Goal: Transaction & Acquisition: Download file/media

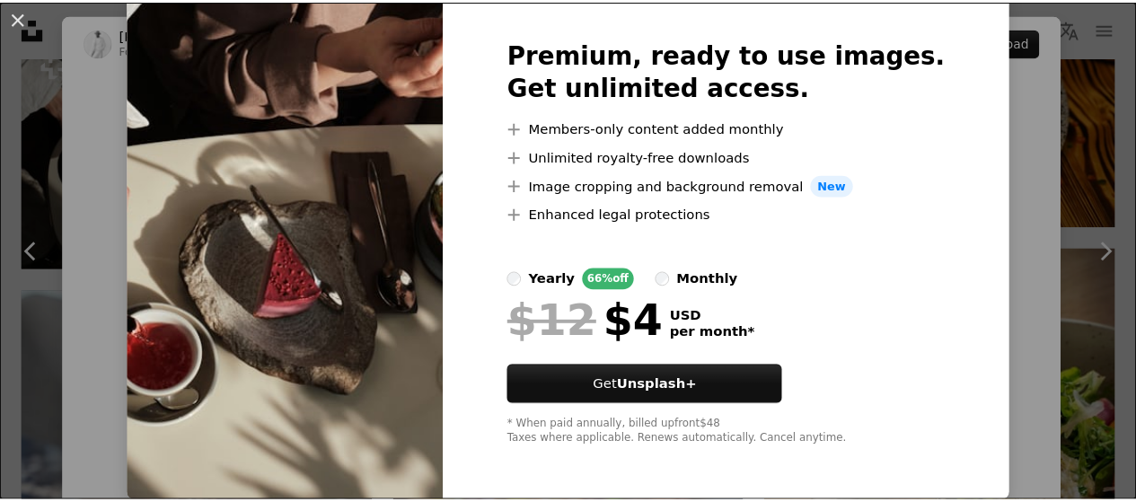
scroll to position [74, 0]
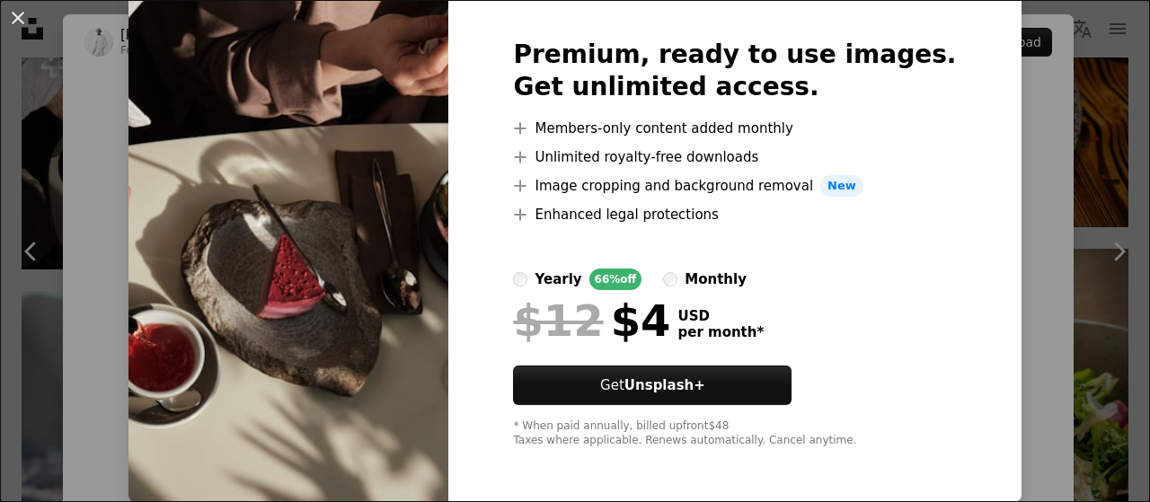
click at [993, 206] on div "An X shape Premium, ready to use images. Get unlimited access. A plus sign Memb…" at bounding box center [575, 251] width 1150 height 502
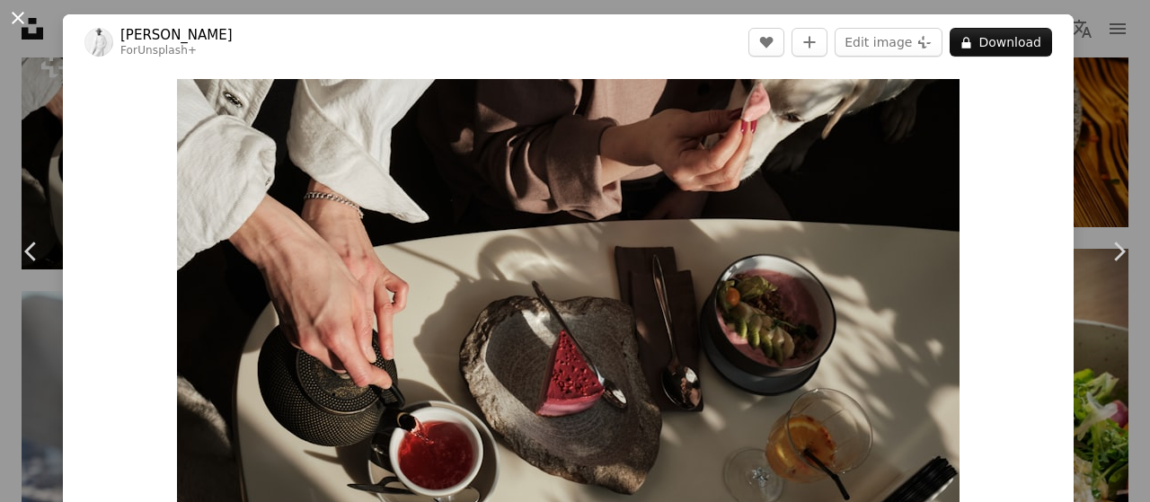
click at [7, 19] on button "An X shape" at bounding box center [18, 18] width 22 height 22
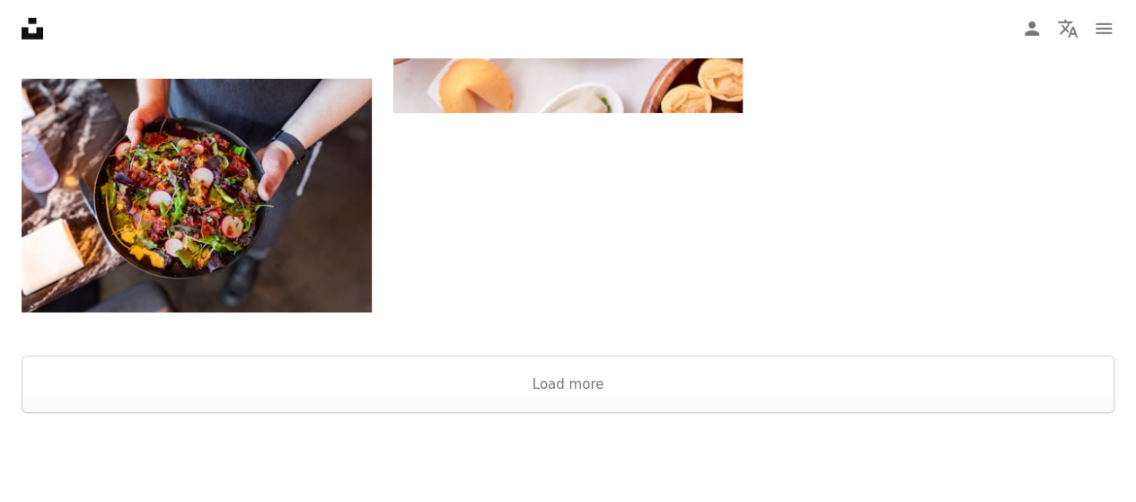
scroll to position [2796, 0]
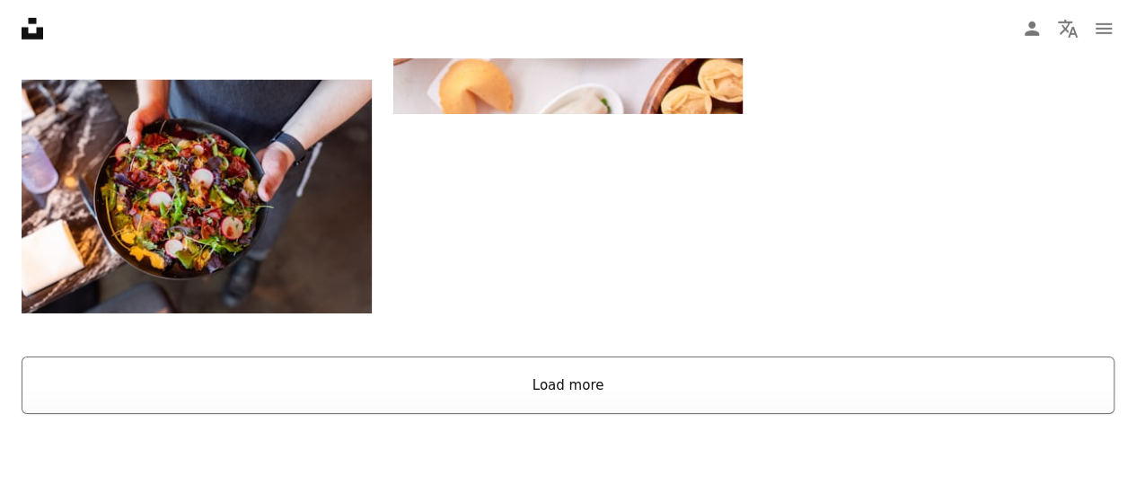
click at [654, 371] on button "Load more" at bounding box center [568, 385] width 1093 height 57
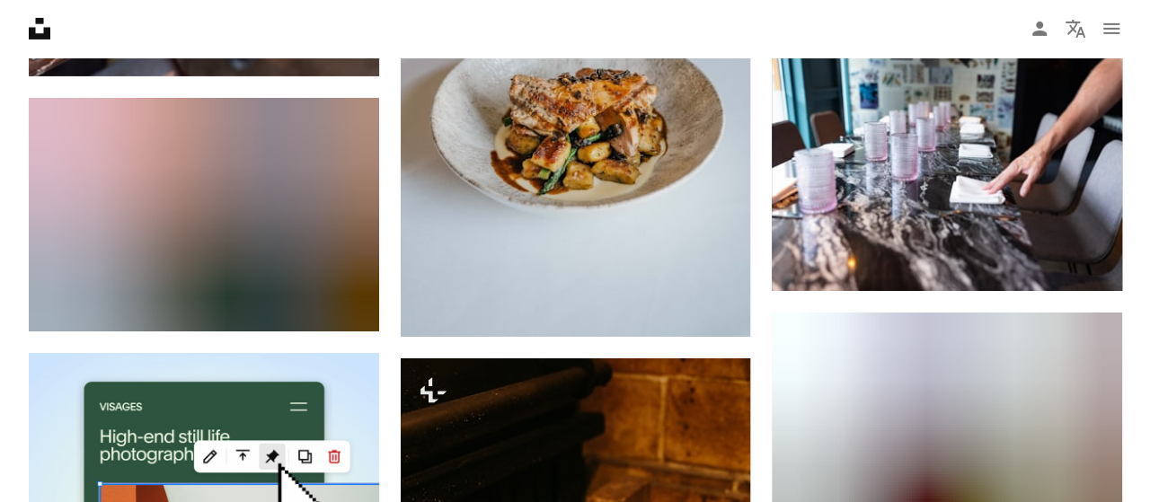
scroll to position [3007, 0]
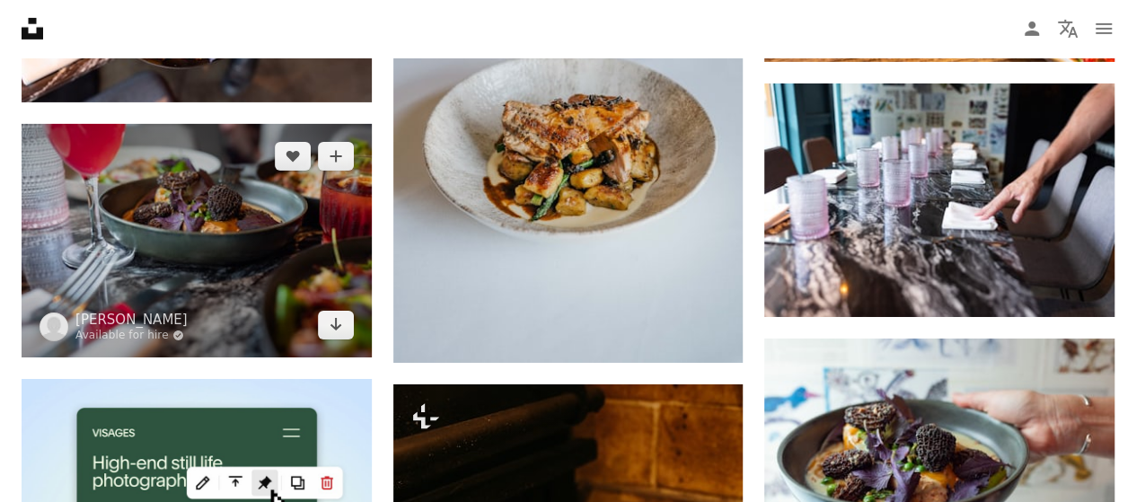
click at [343, 339] on img at bounding box center [197, 241] width 350 height 234
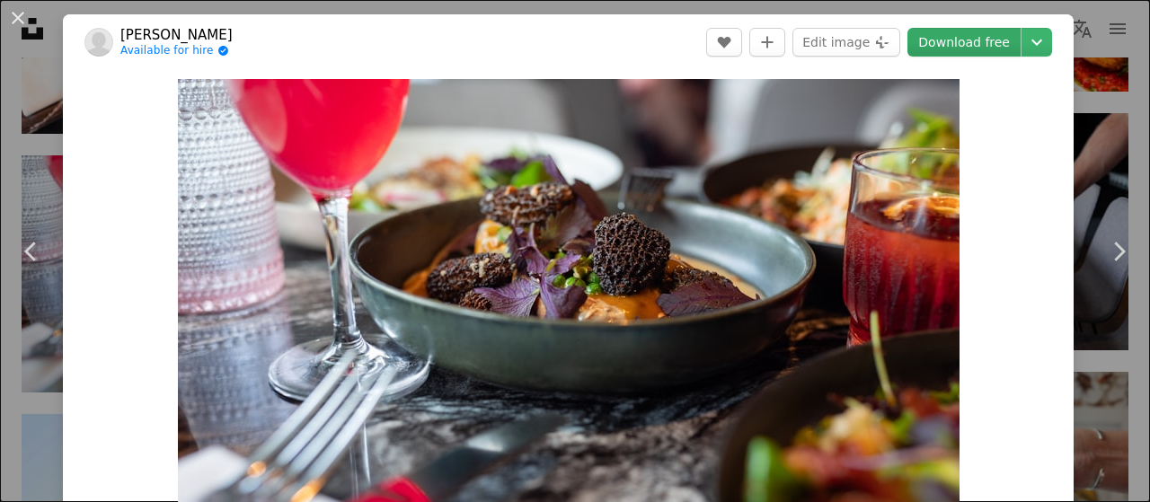
click at [973, 35] on link "Download free" at bounding box center [963, 42] width 113 height 29
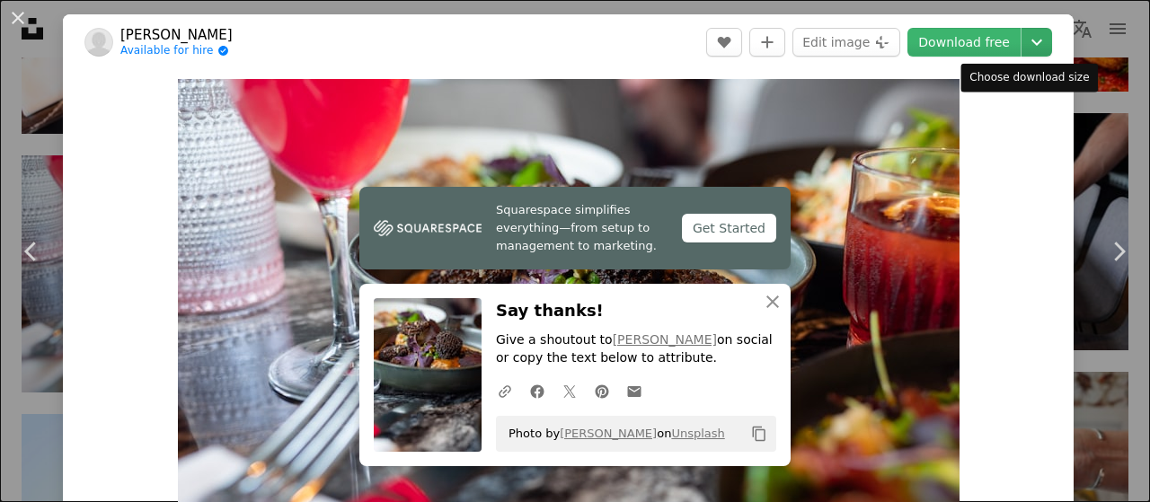
click at [1023, 41] on icon "Chevron down" at bounding box center [1036, 42] width 29 height 22
